Goal: Find specific page/section: Find specific page/section

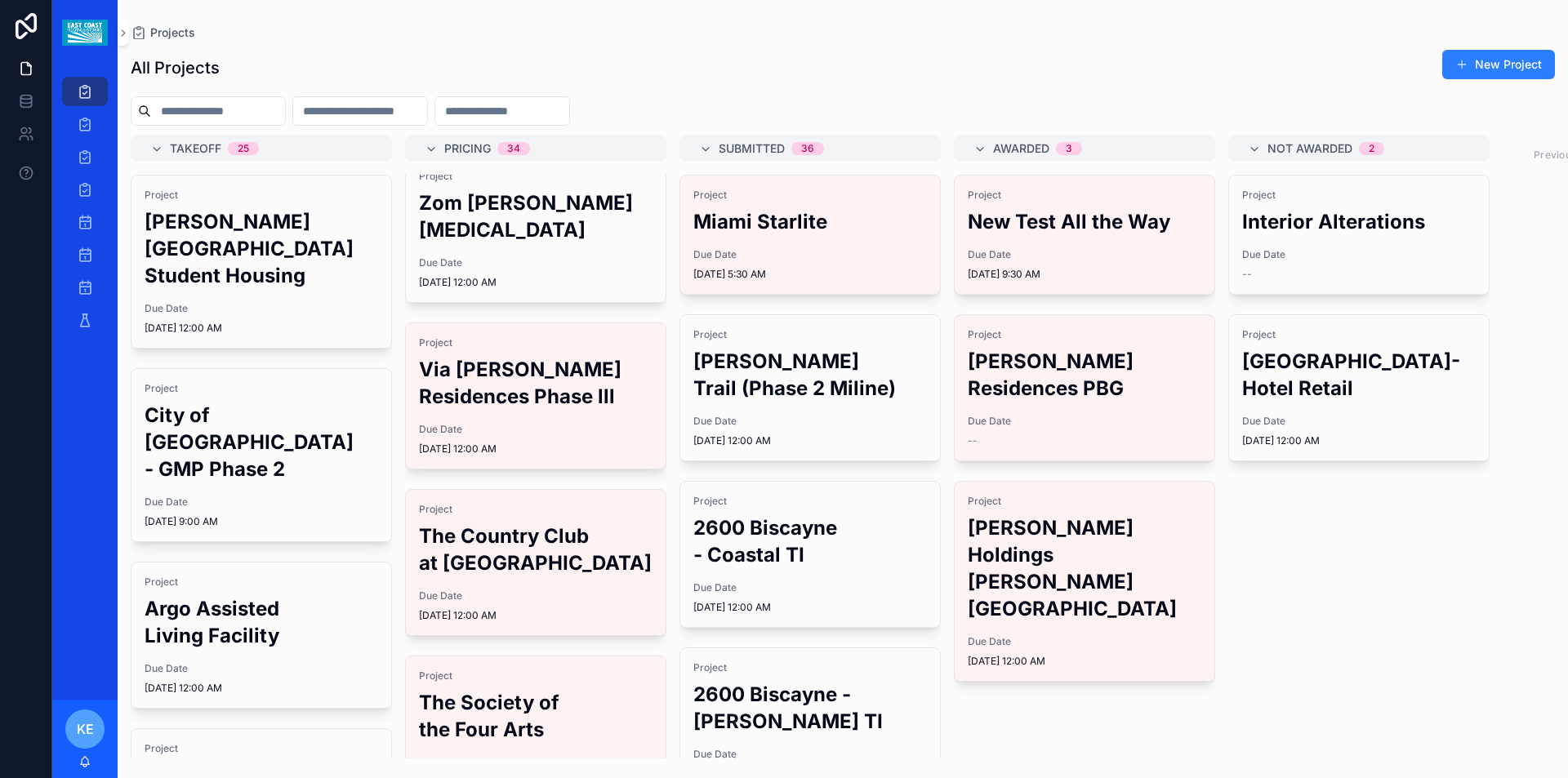
scroll to position [163, 0]
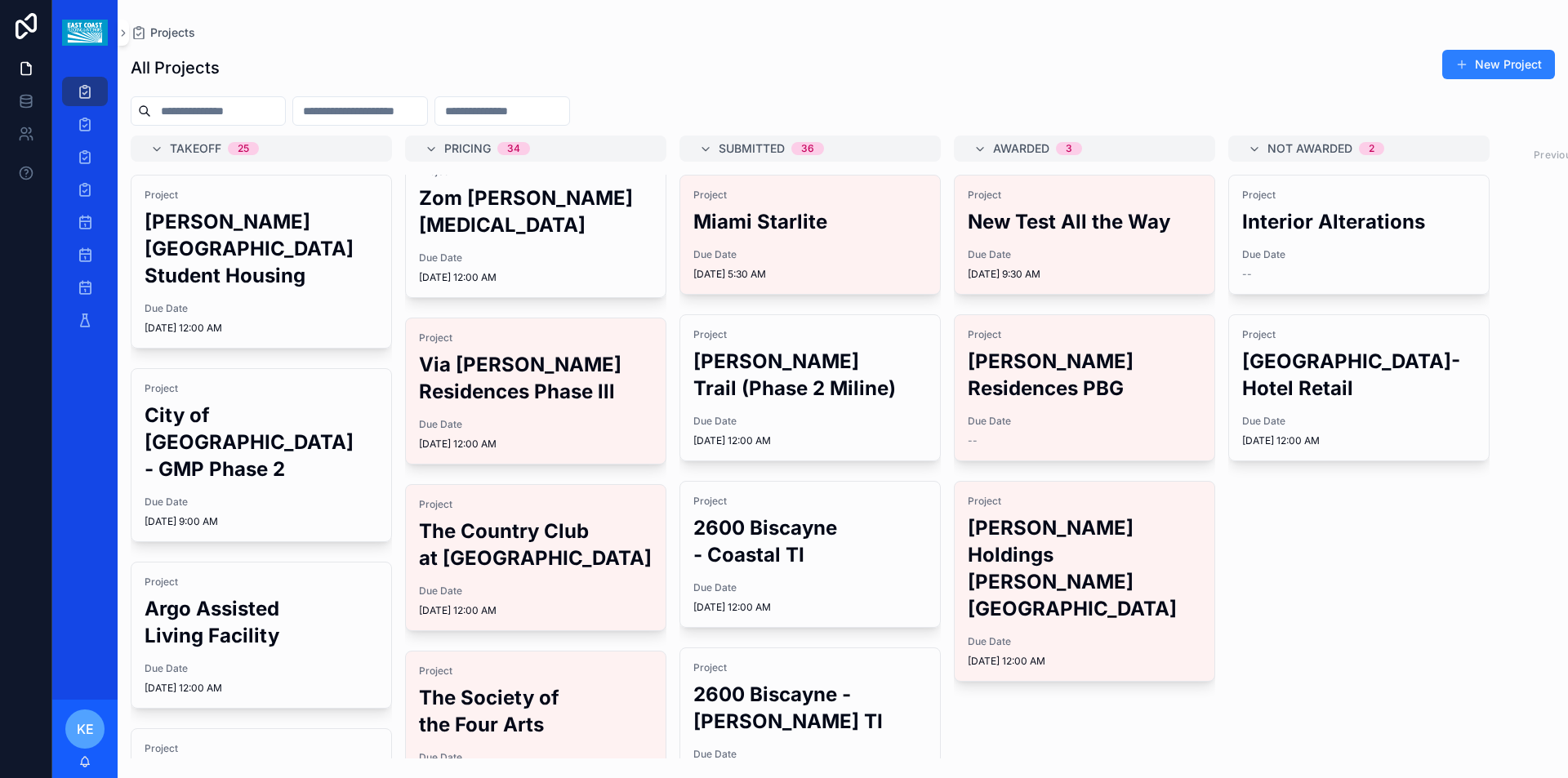
click at [510, 518] on h2 "The Country Club at [GEOGRAPHIC_DATA]" at bounding box center [535, 545] width 233 height 53
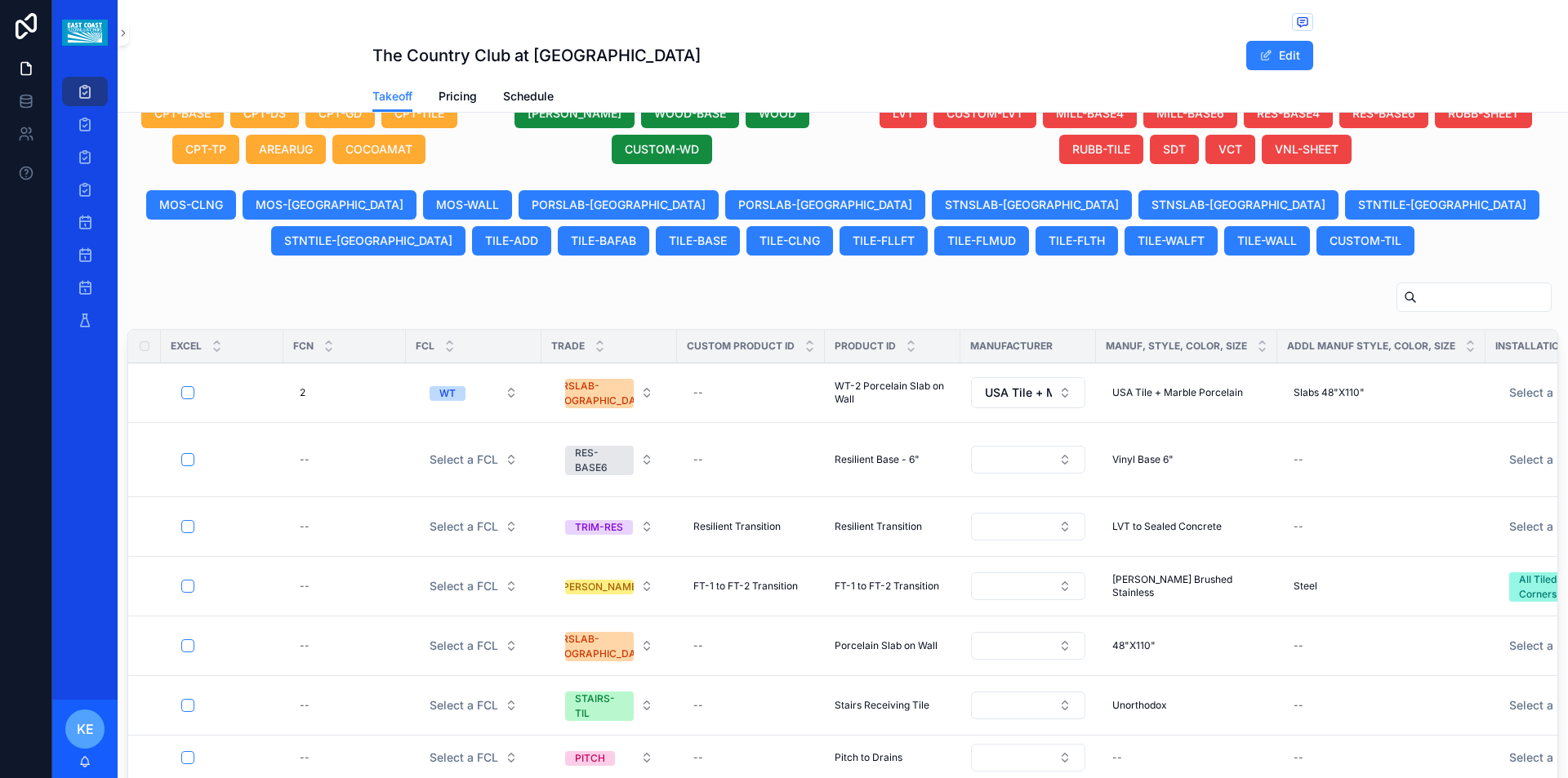
scroll to position [817, 0]
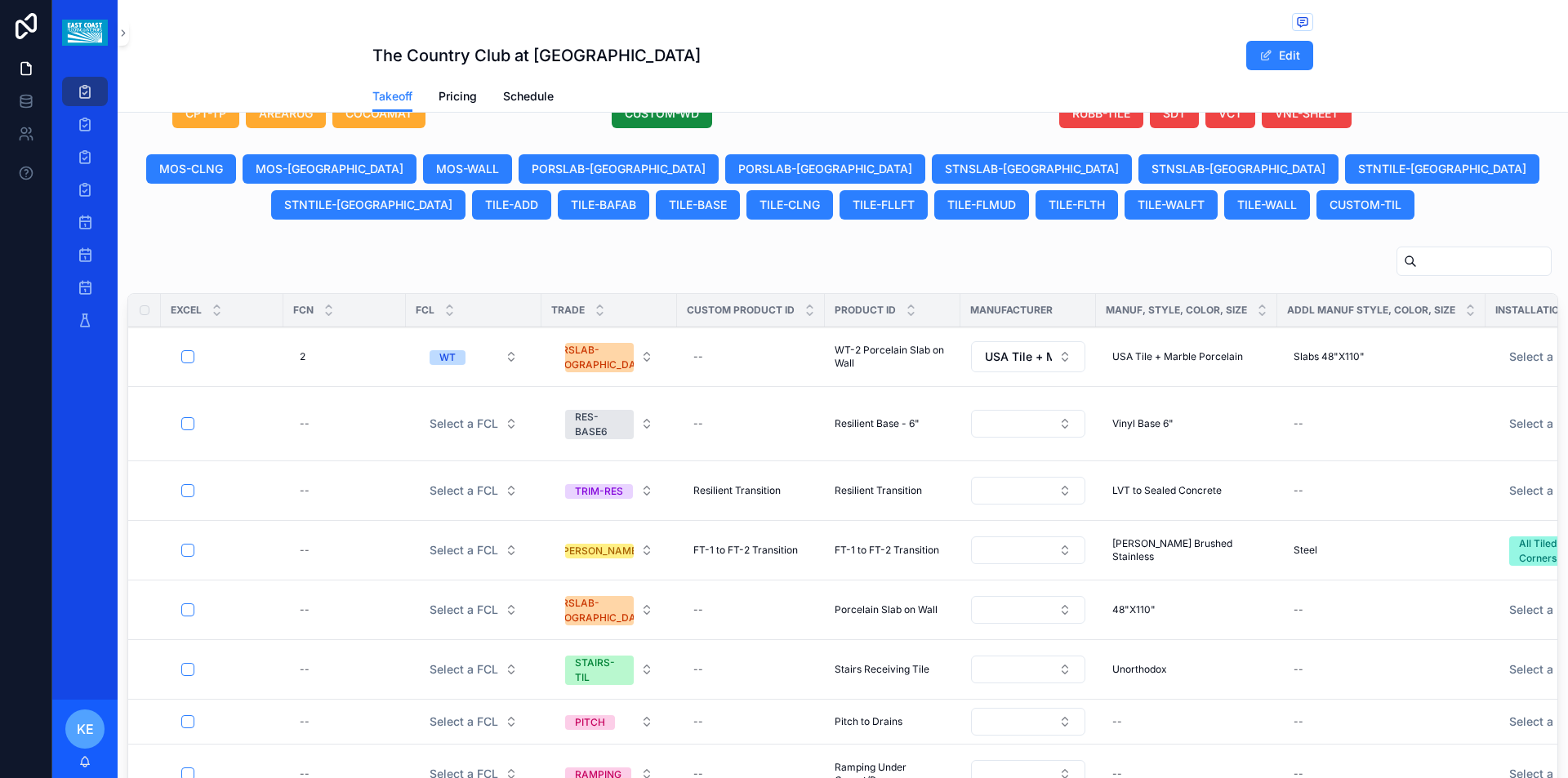
click at [466, 94] on span "Pricing" at bounding box center [458, 97] width 39 height 17
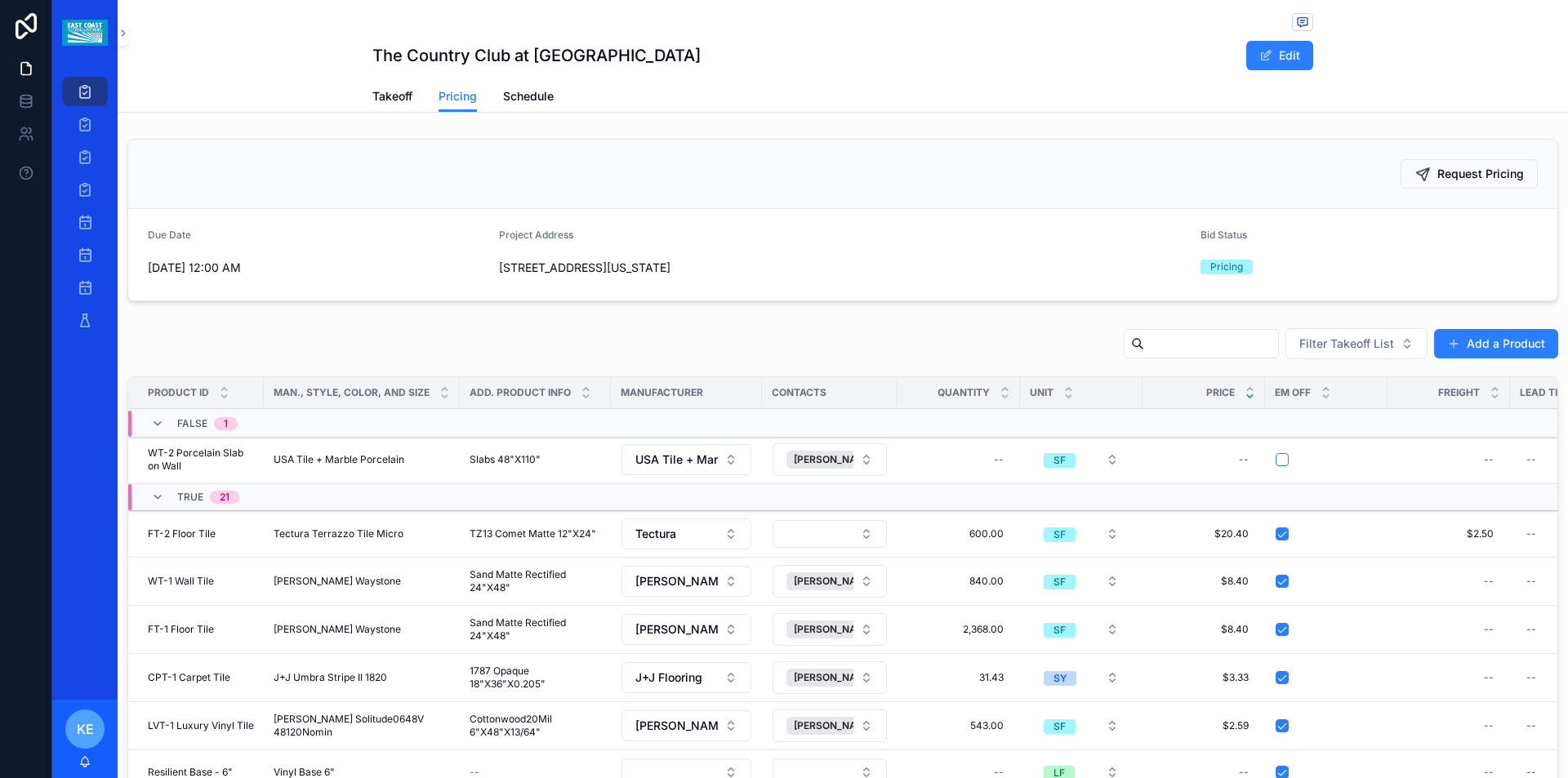
click at [395, 98] on span "Takeoff" at bounding box center [392, 97] width 40 height 17
